Goal: Information Seeking & Learning: Learn about a topic

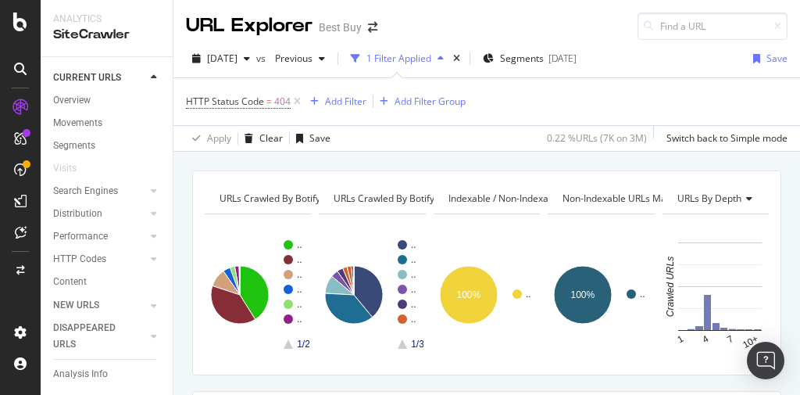
scroll to position [312, 0]
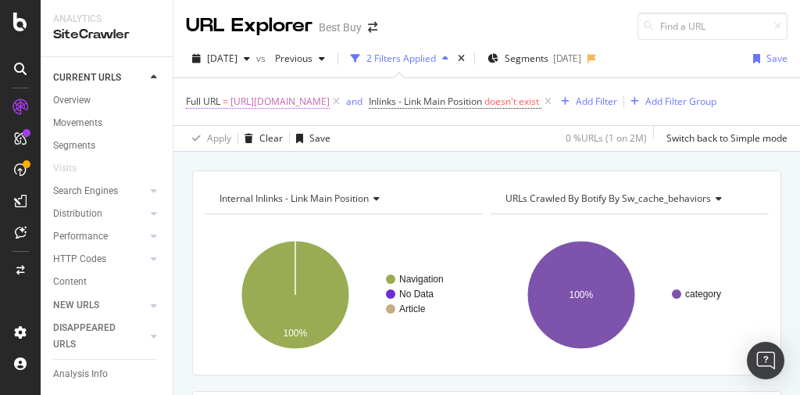
click at [330, 98] on span "[URL][DOMAIN_NAME]" at bounding box center [279, 102] width 99 height 22
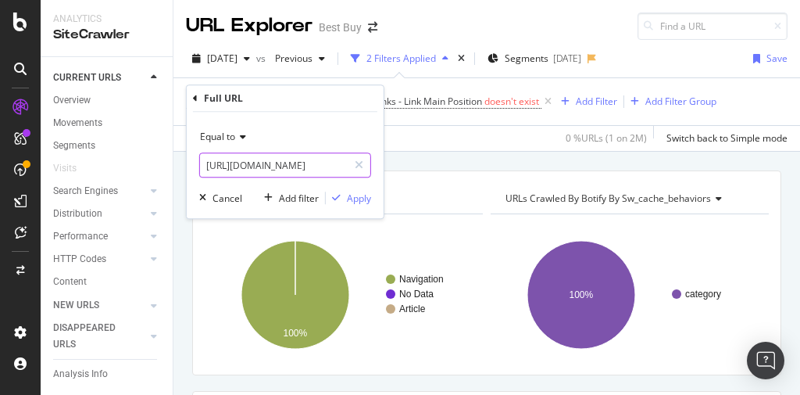
click at [281, 164] on input "[URL][DOMAIN_NAME]" at bounding box center [274, 164] width 148 height 25
click at [281, 163] on input "[URL][DOMAIN_NAME]" at bounding box center [274, 164] width 148 height 25
click at [281, 162] on input "[URL][DOMAIN_NAME]" at bounding box center [274, 164] width 148 height 25
paste input "[DOMAIN_NAME][URL][DOMAIN_NAME][DOMAIN_NAME][DOMAIN_NAME][DOMAIN_NAME][DOMAIN_N…"
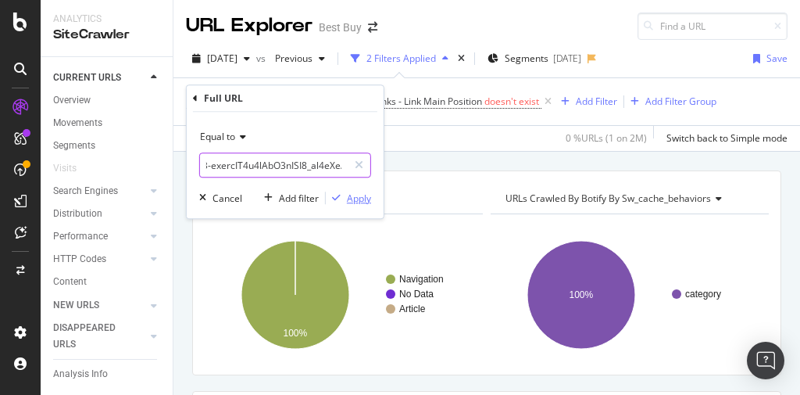
type input "[URL][DOMAIN_NAME][DOMAIN_NAME][DOMAIN_NAME][DOMAIN_NAME][DOMAIN_NAME][DOMAIN_N…"
click at [351, 198] on div "Apply" at bounding box center [359, 197] width 24 height 13
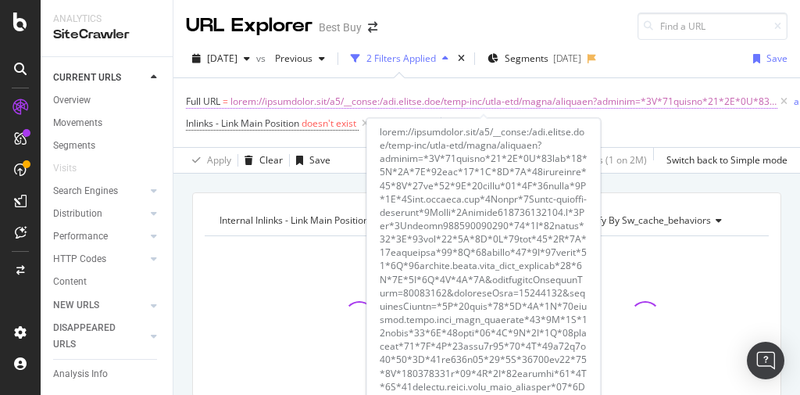
click at [380, 100] on span at bounding box center [503, 102] width 547 height 22
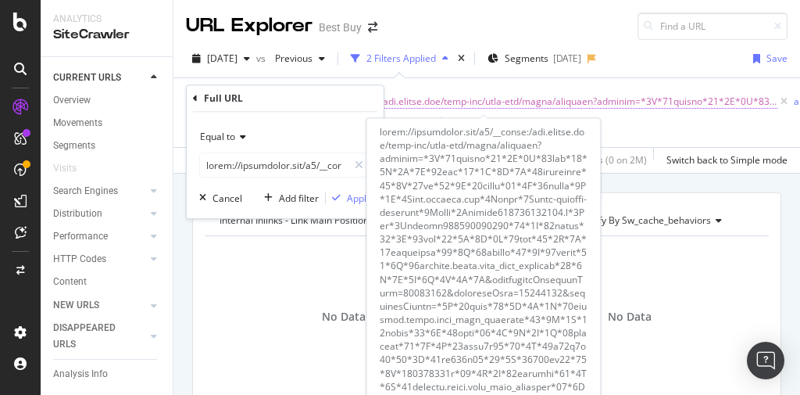
click at [484, 97] on span at bounding box center [503, 102] width 547 height 22
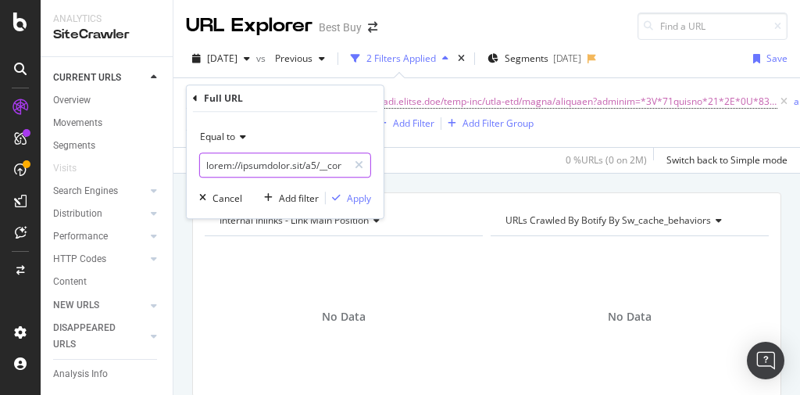
click at [259, 165] on input "text" at bounding box center [274, 164] width 148 height 25
click at [259, 164] on input "text" at bounding box center [274, 164] width 148 height 25
click at [259, 163] on input "text" at bounding box center [274, 164] width 148 height 25
type input "[URL][DOMAIN_NAME]"
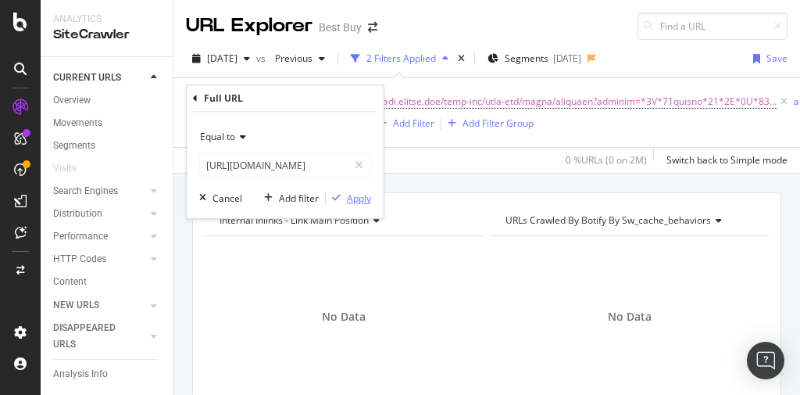
click at [359, 198] on div "Apply" at bounding box center [359, 197] width 24 height 13
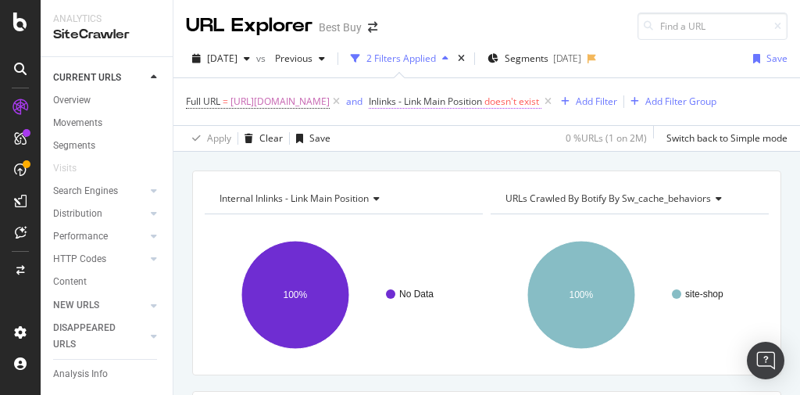
click at [482, 103] on span "Inlinks - Link Main Position" at bounding box center [425, 101] width 113 height 13
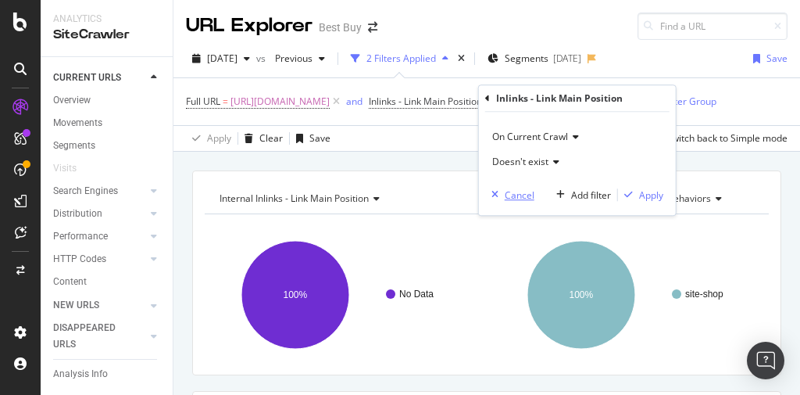
click at [525, 192] on div "Cancel" at bounding box center [520, 194] width 30 height 13
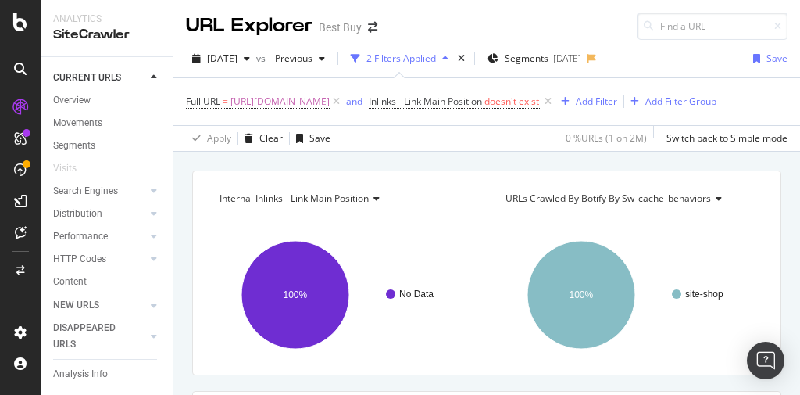
click at [576, 108] on div "Add Filter" at bounding box center [596, 101] width 41 height 13
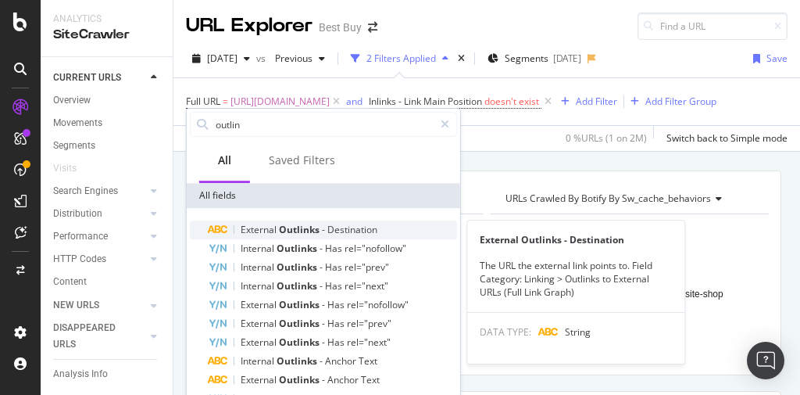
type input "outlin"
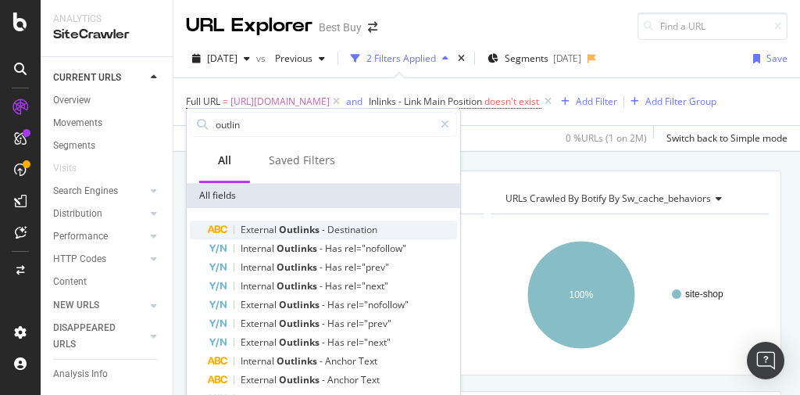
click at [285, 231] on span "Outlinks" at bounding box center [300, 229] width 43 height 13
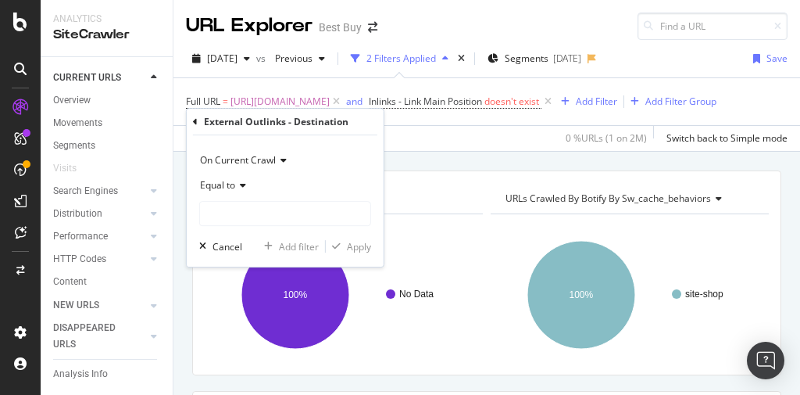
click at [245, 187] on icon at bounding box center [240, 184] width 11 height 9
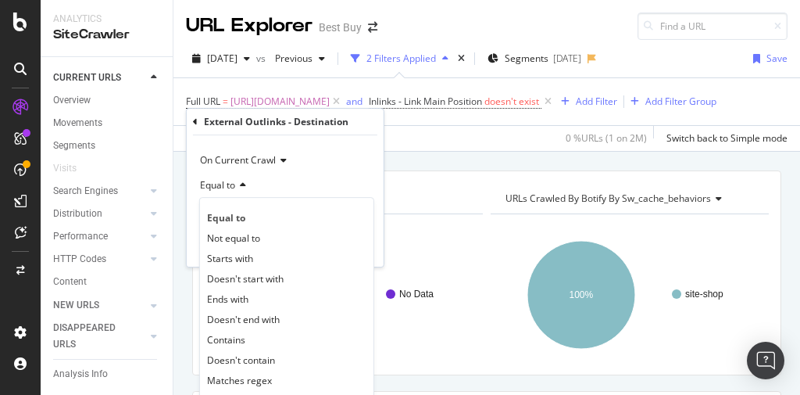
click at [245, 185] on div "Equal to" at bounding box center [285, 185] width 172 height 25
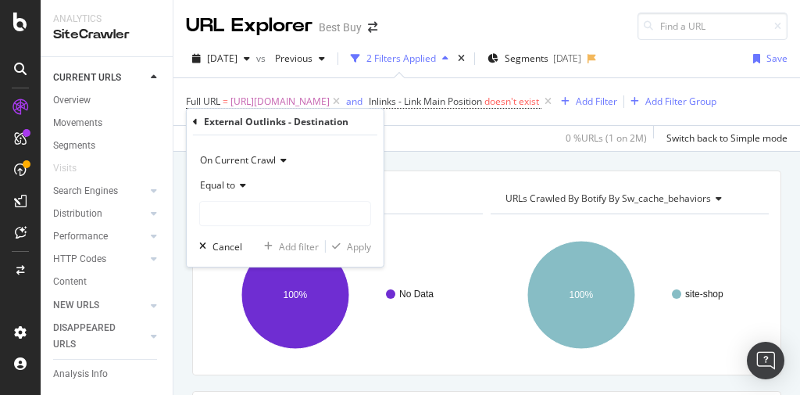
click at [239, 180] on icon at bounding box center [240, 184] width 11 height 9
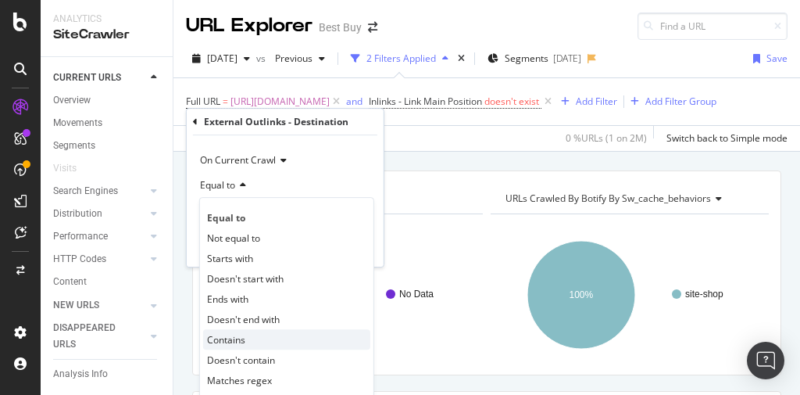
click at [257, 331] on div "Contains" at bounding box center [286, 339] width 167 height 20
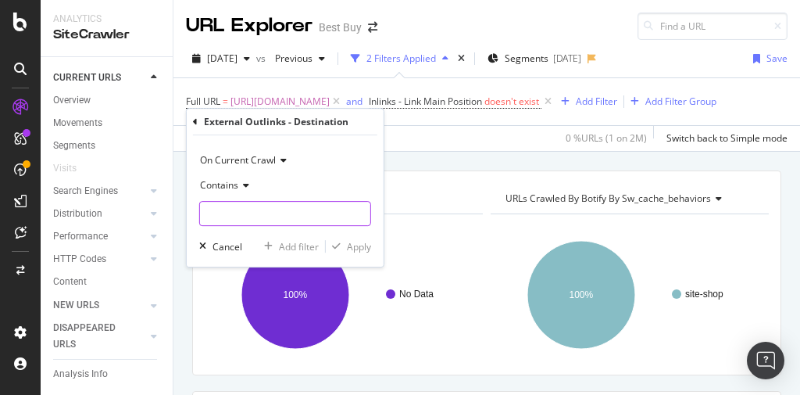
click at [217, 217] on input "text" at bounding box center [285, 213] width 170 height 25
type input "http"
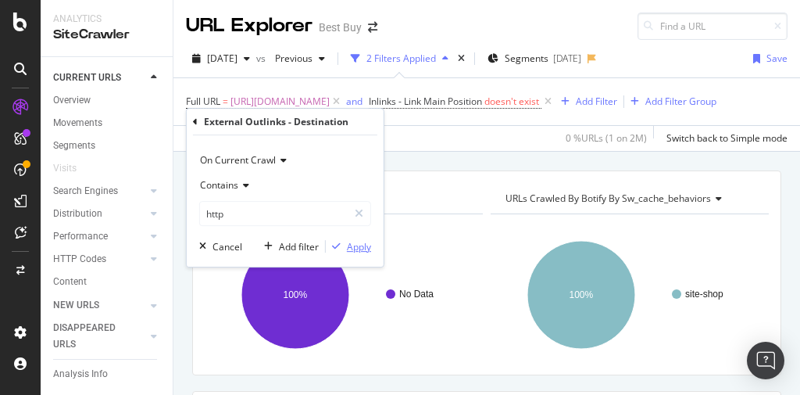
click at [352, 245] on div "Apply" at bounding box center [359, 246] width 24 height 13
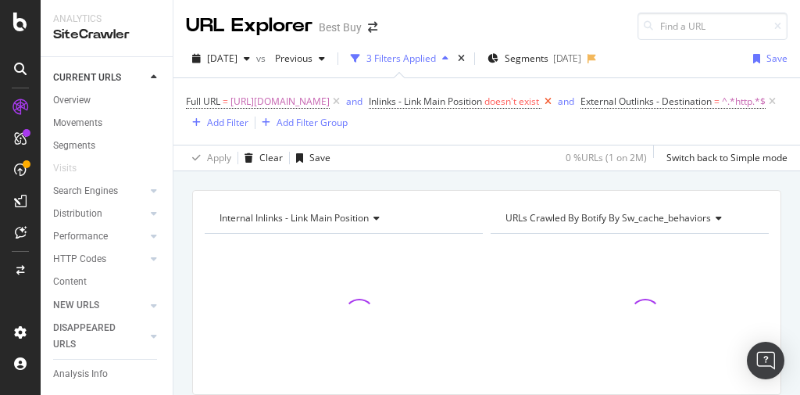
click at [555, 100] on icon at bounding box center [547, 102] width 13 height 16
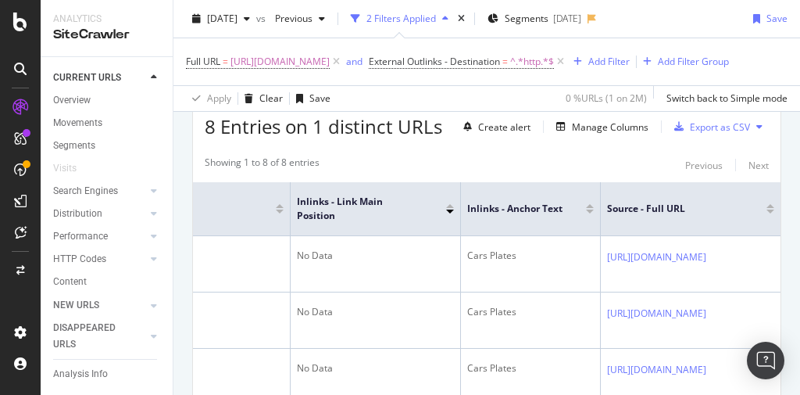
scroll to position [0, 423]
click at [330, 60] on span "[URL][DOMAIN_NAME]" at bounding box center [279, 62] width 99 height 22
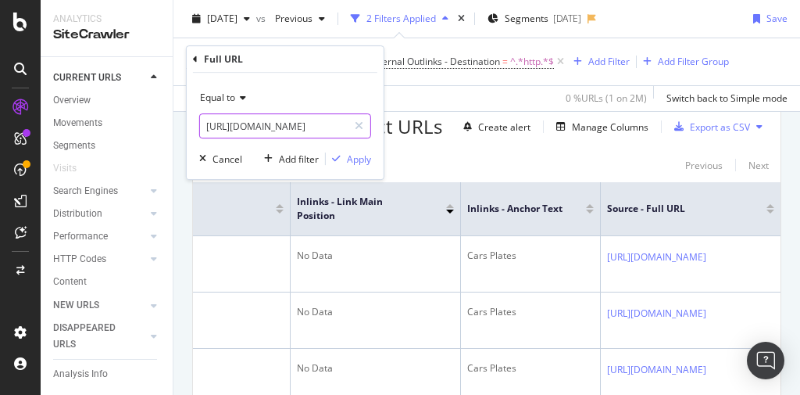
click at [296, 127] on input "[URL][DOMAIN_NAME]" at bounding box center [274, 125] width 148 height 25
paste input "treaming-media-devices/amazon-fire-tv-sticks-streaming-devices/pcmcat3377000500…"
type input "[URL][DOMAIN_NAME]"
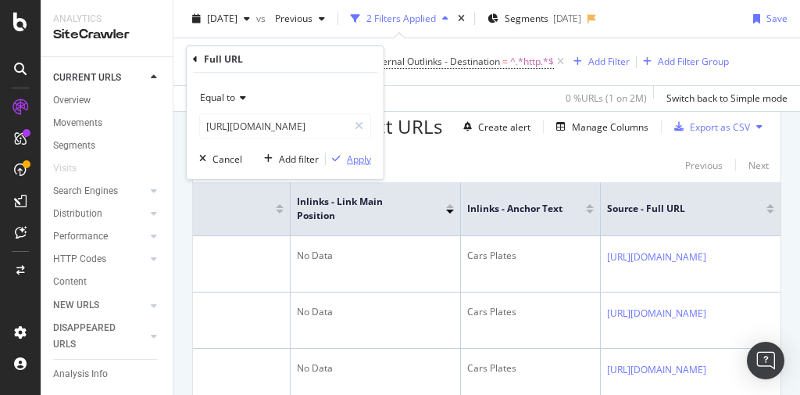
click at [356, 160] on div "Apply" at bounding box center [359, 158] width 24 height 13
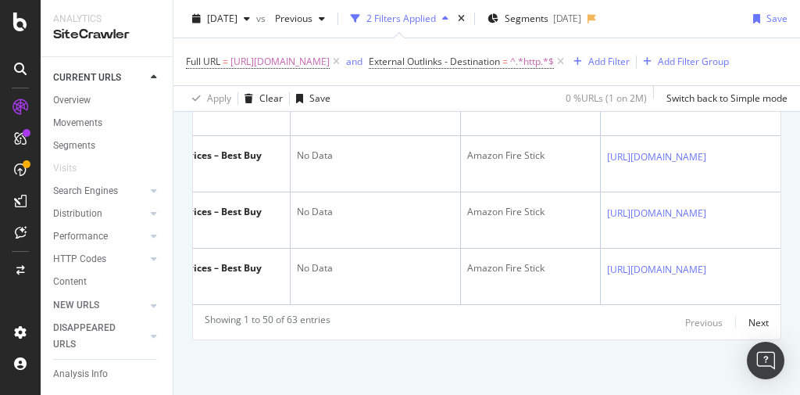
scroll to position [4603, 0]
click at [748, 316] on div "Next" at bounding box center [758, 322] width 20 height 13
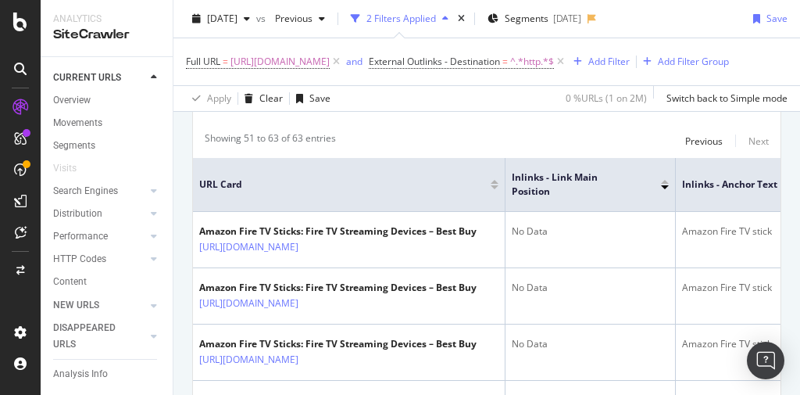
scroll to position [1408, 0]
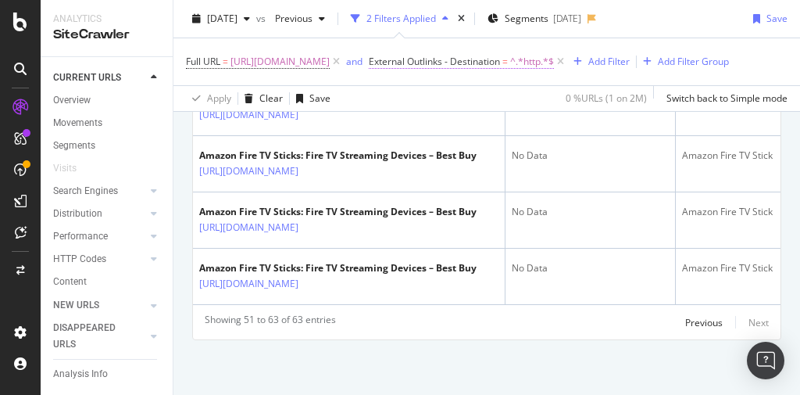
click at [369, 68] on span "External Outlinks - Destination" at bounding box center [434, 61] width 131 height 13
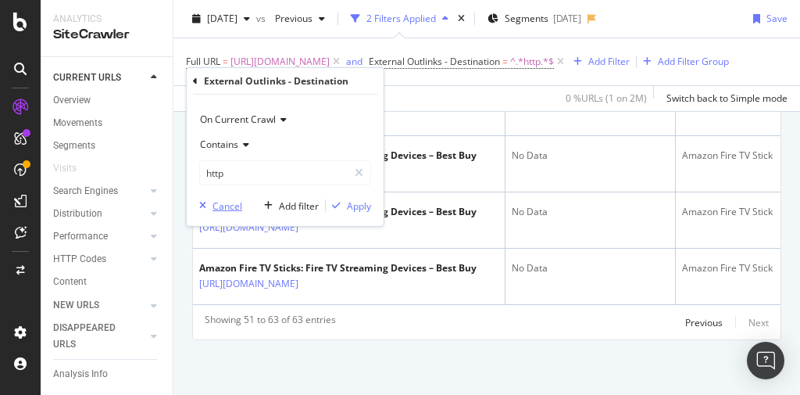
click at [237, 204] on div "Cancel" at bounding box center [227, 204] width 30 height 13
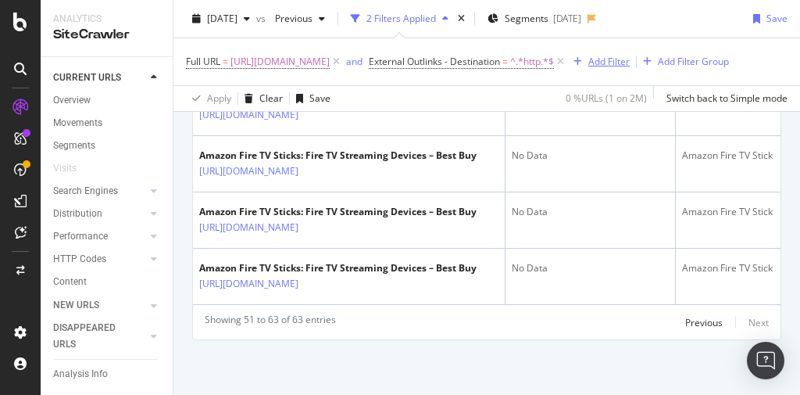
click at [588, 68] on div "Add Filter" at bounding box center [608, 61] width 41 height 13
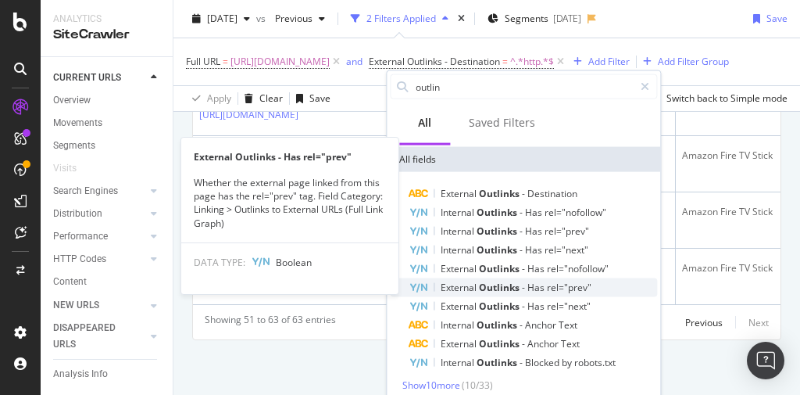
scroll to position [69, 0]
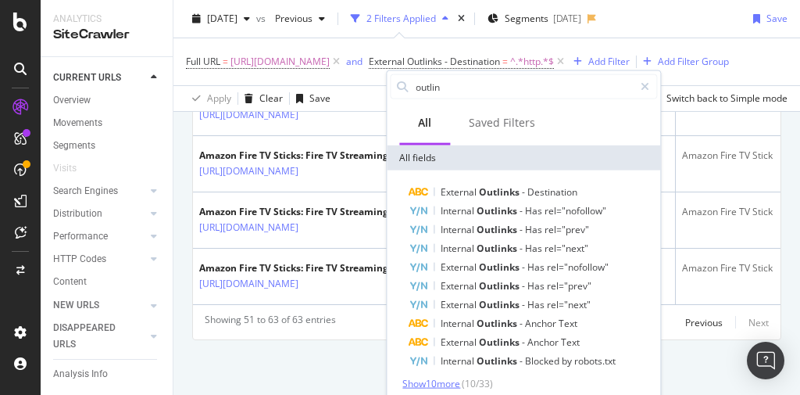
click at [438, 383] on span "Show 10 more" at bounding box center [431, 383] width 58 height 13
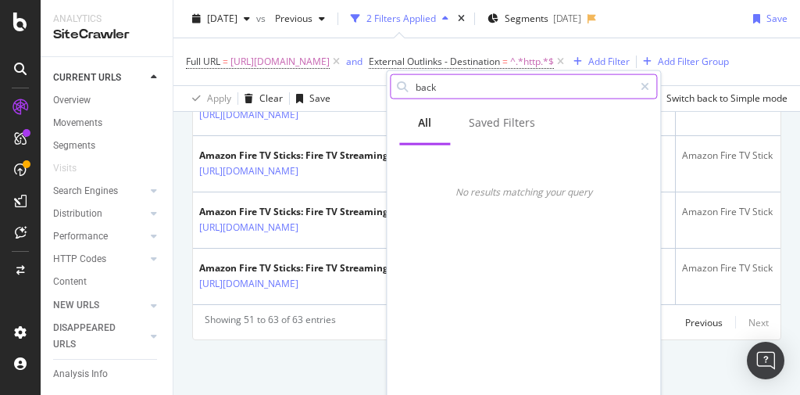
scroll to position [0, 0]
type input "b"
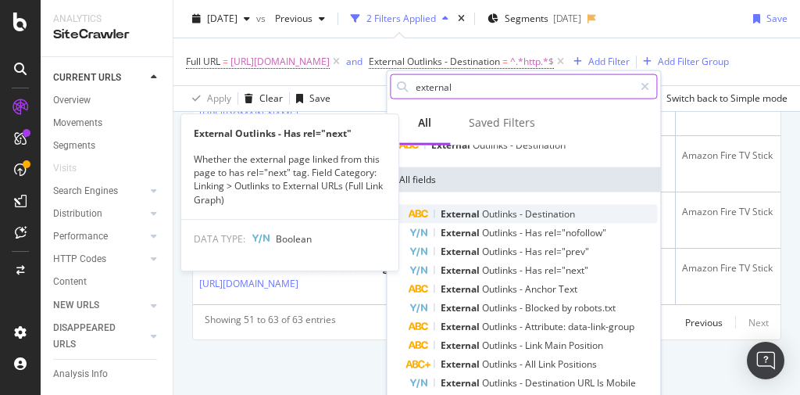
scroll to position [69, 0]
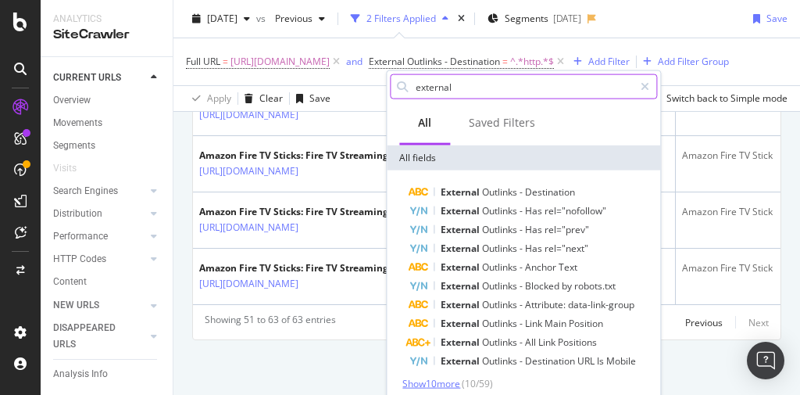
type input "external"
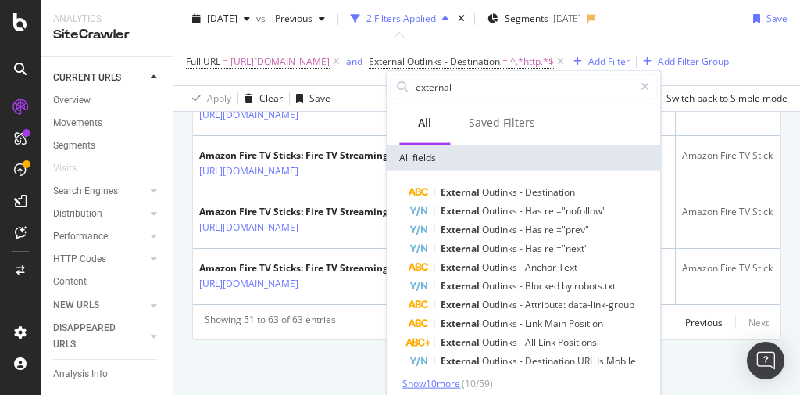
click at [436, 380] on span "Show 10 more" at bounding box center [431, 383] width 58 height 13
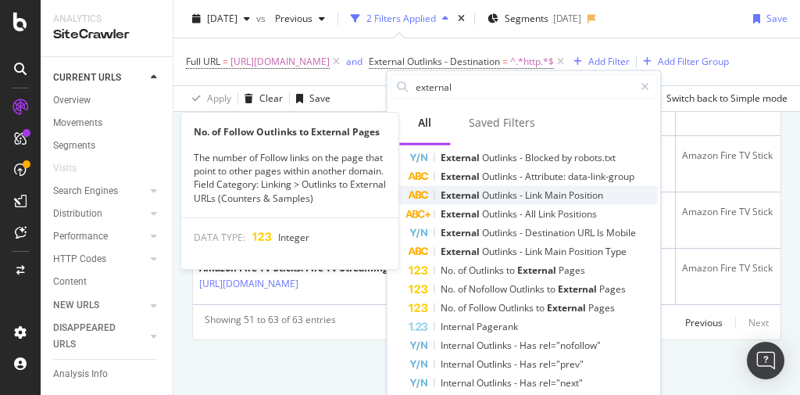
scroll to position [256, 0]
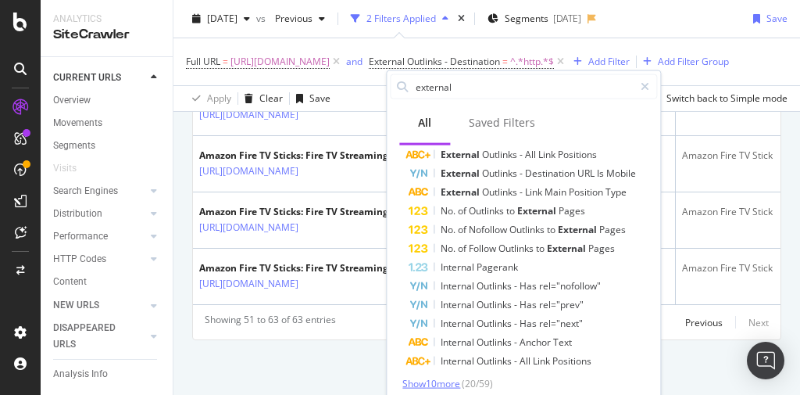
click at [441, 384] on span "Show 10 more" at bounding box center [431, 383] width 58 height 13
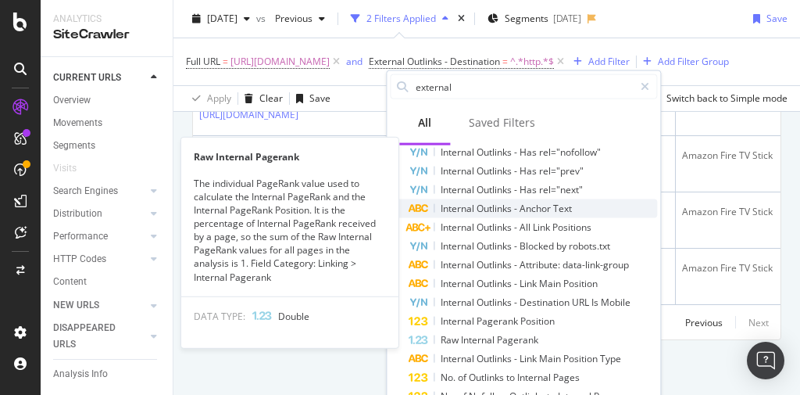
scroll to position [444, 0]
